Goal: Task Accomplishment & Management: Use online tool/utility

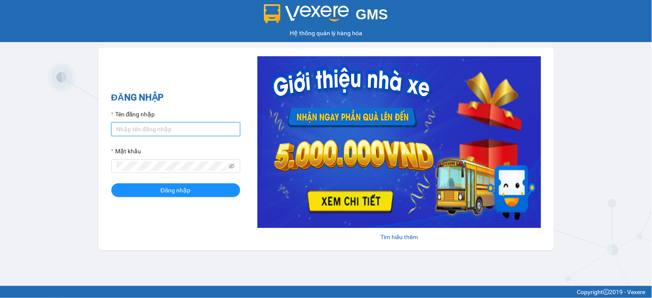
click at [169, 127] on input "Tên đăng nhập" at bounding box center [175, 129] width 129 height 14
type input "namthhhhn.saoviet"
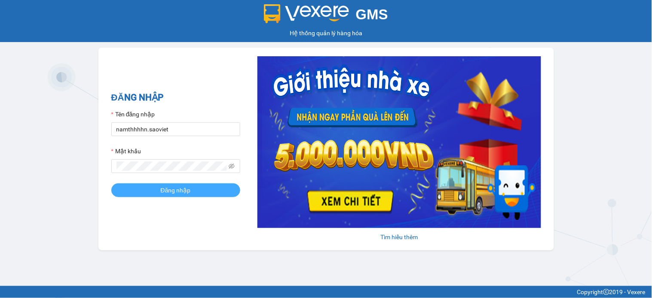
click at [180, 196] on button "Đăng nhập" at bounding box center [175, 190] width 129 height 14
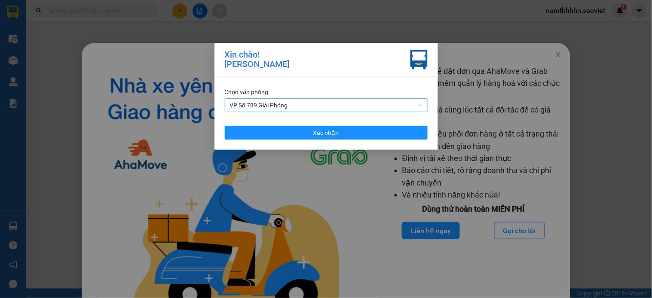
click at [282, 101] on span "VP Số 789 Giải Phóng" at bounding box center [326, 105] width 192 height 13
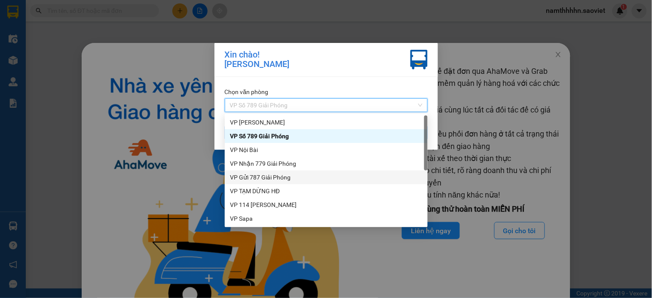
click at [274, 168] on div "VP Nhận 779 Giải Phóng" at bounding box center [326, 164] width 203 height 14
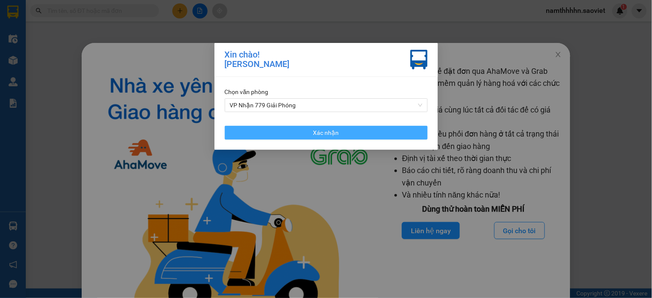
click at [298, 131] on button "Xác nhận" at bounding box center [326, 133] width 203 height 14
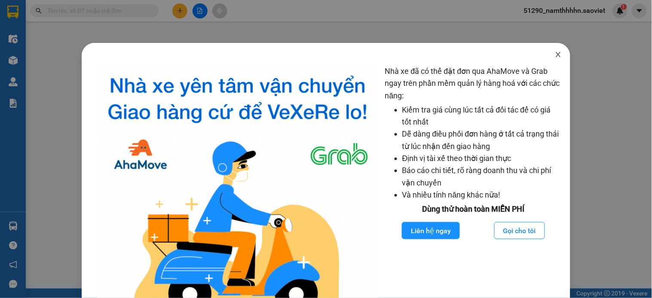
click at [555, 52] on icon "close" at bounding box center [558, 54] width 7 height 7
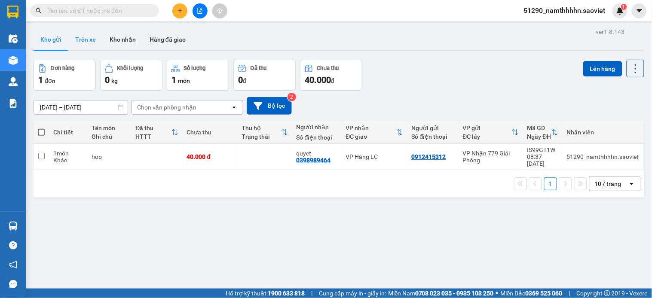
click at [99, 37] on button "Trên xe" at bounding box center [85, 39] width 34 height 21
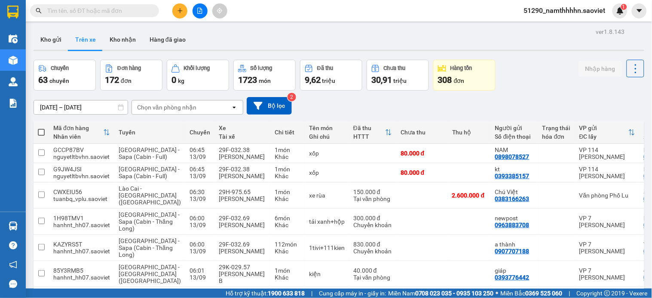
click at [163, 39] on button "Hàng đã giao" at bounding box center [168, 39] width 50 height 21
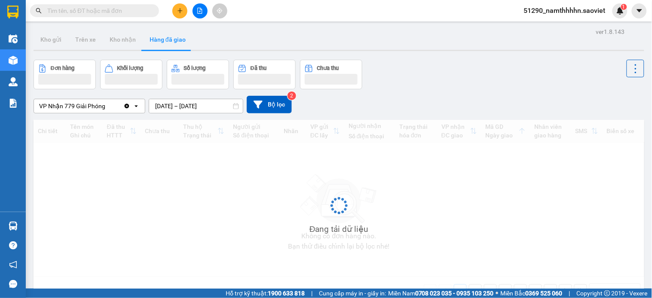
click at [164, 39] on button "Hàng đã giao" at bounding box center [168, 39] width 50 height 21
click at [194, 108] on input "[DATE] – [DATE]" at bounding box center [196, 106] width 94 height 14
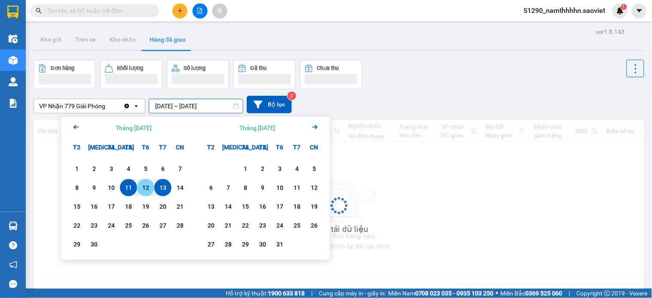
click at [144, 186] on div "12" at bounding box center [146, 188] width 12 height 10
type input "[DATE] – [DATE]"
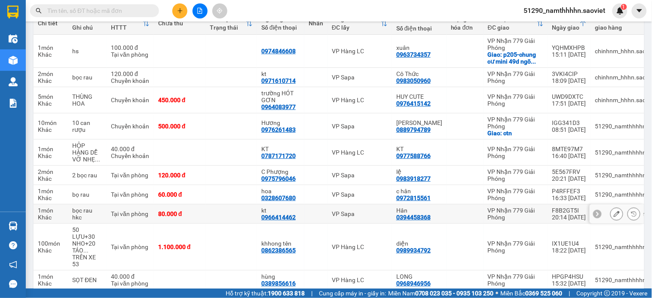
scroll to position [135, 0]
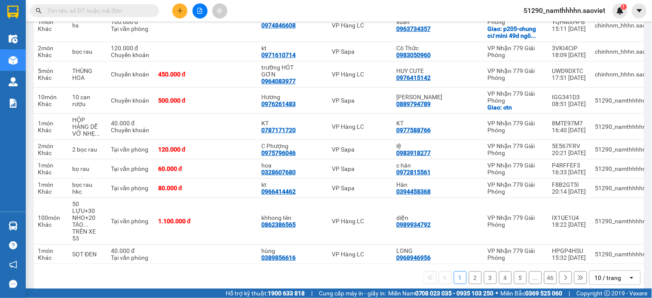
click at [599, 278] on div "10 / trang" at bounding box center [608, 278] width 27 height 9
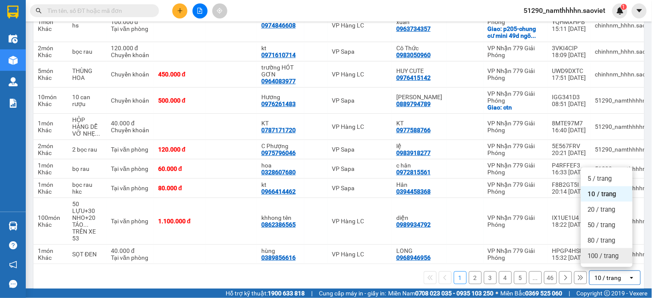
click at [615, 256] on span "100 / trang" at bounding box center [603, 256] width 31 height 9
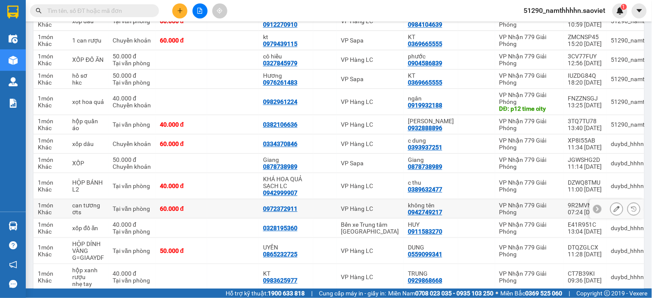
scroll to position [573, 0]
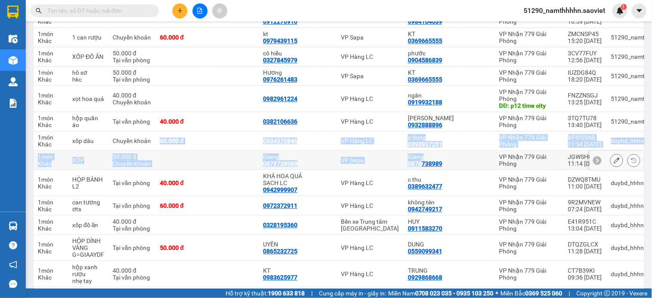
drag, startPoint x: 149, startPoint y: 141, endPoint x: 411, endPoint y: 165, distance: 262.7
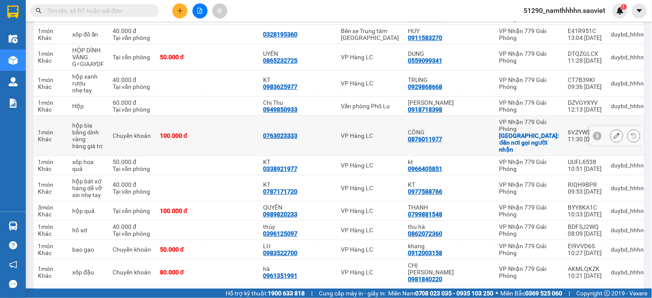
click at [568, 129] on div "6VZYWSZF" at bounding box center [585, 132] width 34 height 7
copy div "6VZYWSZF"
click at [74, 10] on input "text" at bounding box center [97, 10] width 101 height 9
click at [87, 8] on input "text" at bounding box center [97, 10] width 101 height 9
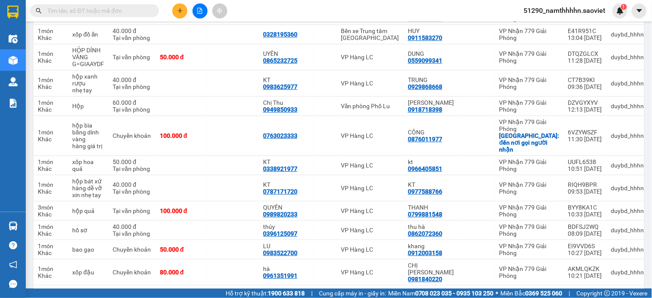
paste input "6VZYWSZF"
type input "6VZYWSZF"
